Goal: Task Accomplishment & Management: Manage account settings

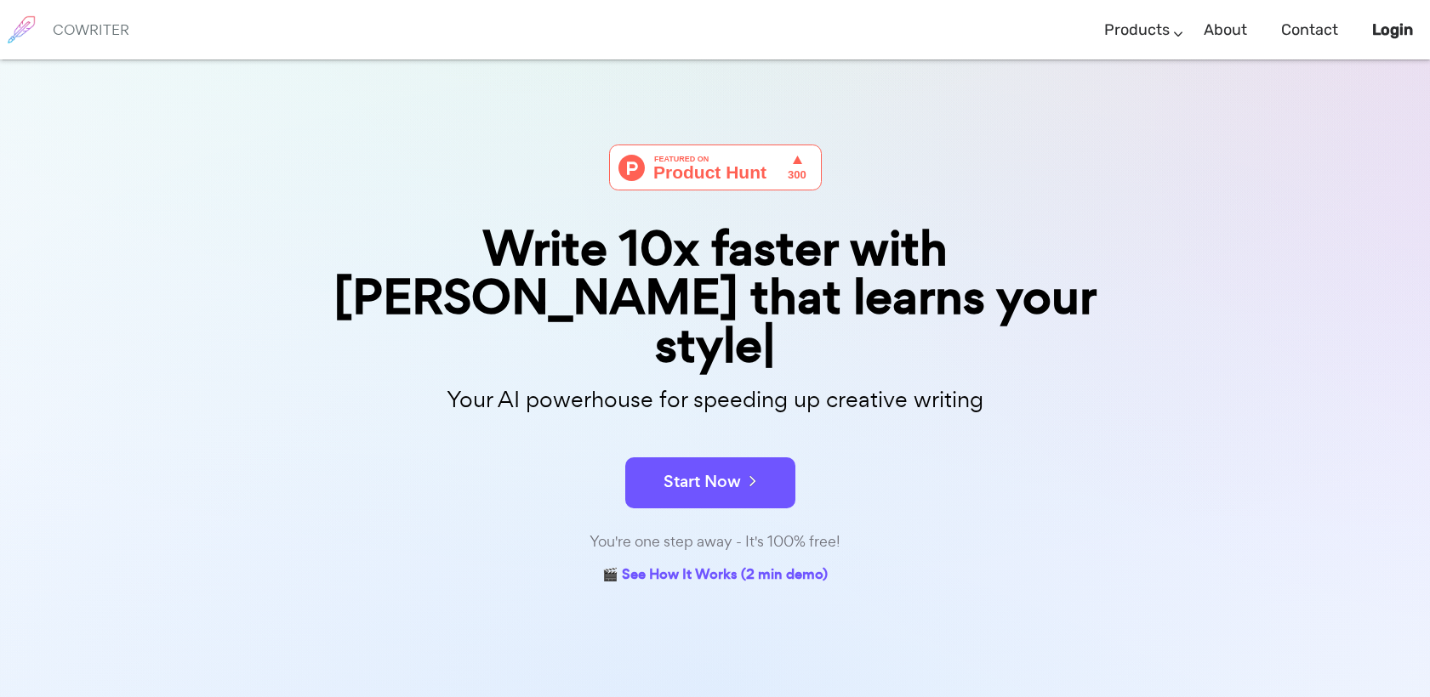
click at [96, 34] on h6 "COWRITER" at bounding box center [91, 29] width 77 height 15
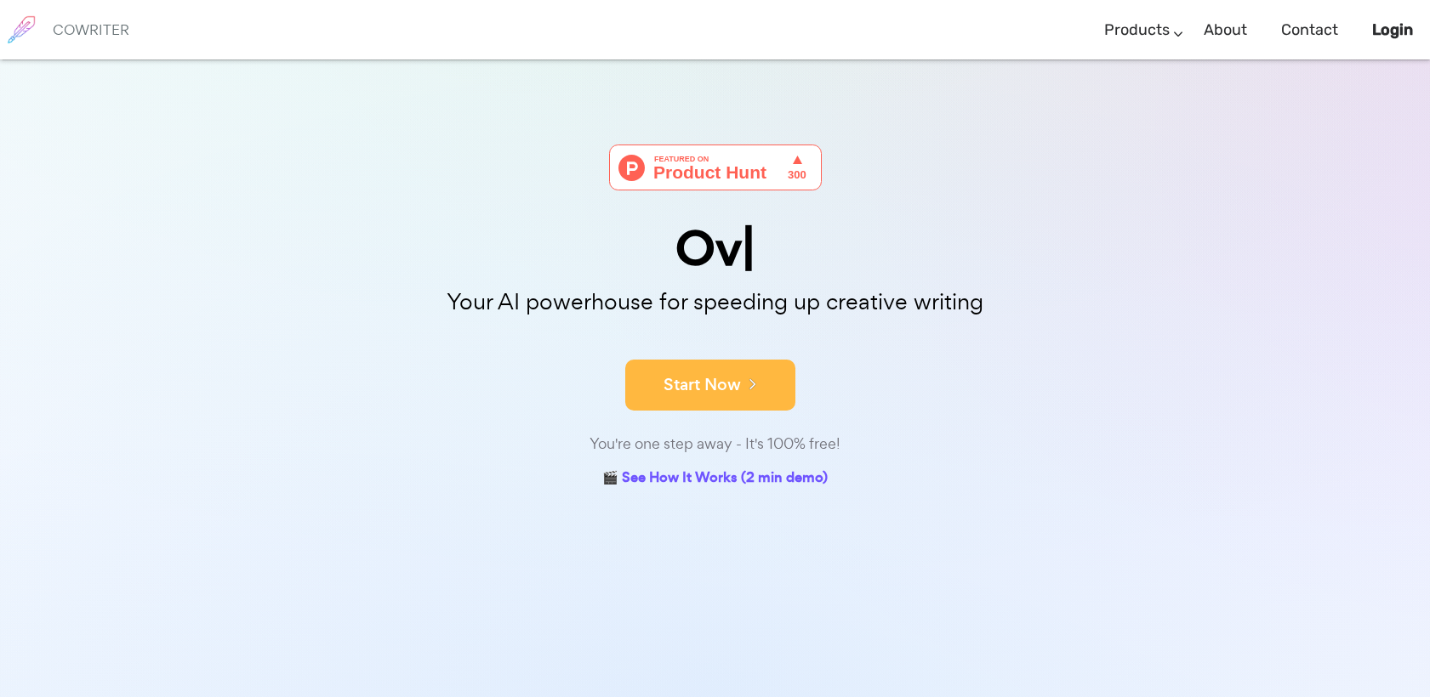
click at [754, 388] on icon at bounding box center [748, 383] width 15 height 19
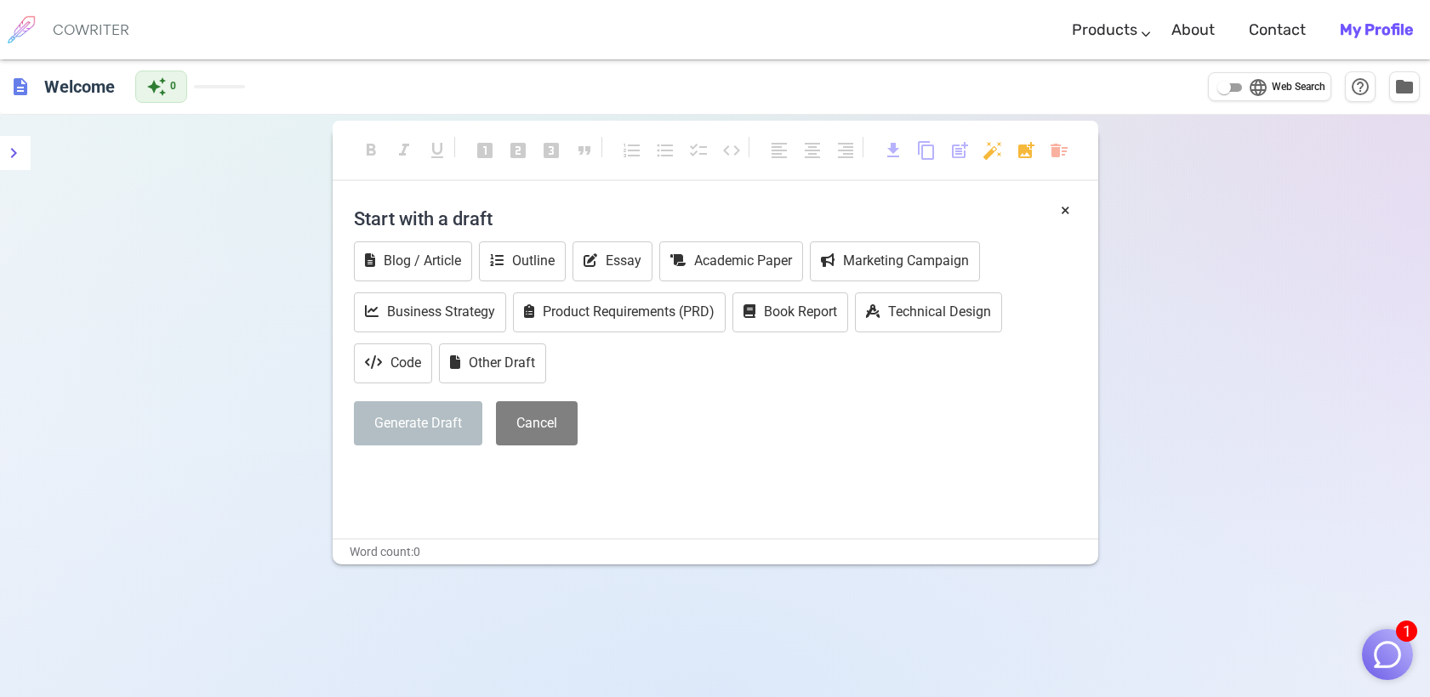
click at [1375, 30] on b "My Profile" at bounding box center [1376, 29] width 73 height 19
